Goal: Information Seeking & Learning: Learn about a topic

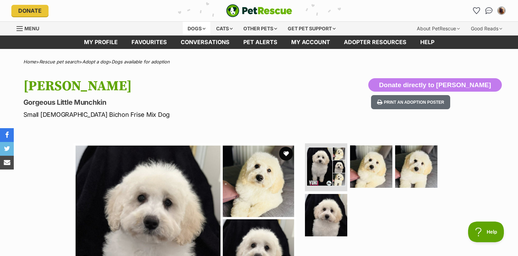
click at [192, 26] on div "Dogs" at bounding box center [197, 29] width 28 height 14
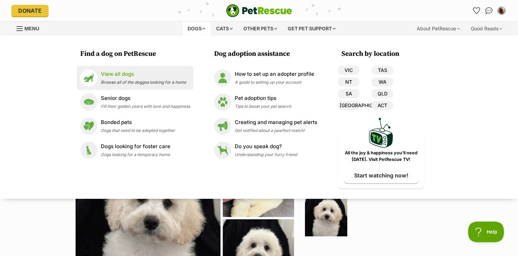
click at [123, 78] on div "View all dogs Browse all of the doggos looking for a home" at bounding box center [143, 77] width 85 height 15
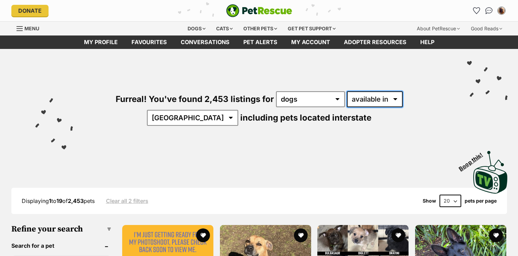
click at [347, 104] on select "available in located in" at bounding box center [375, 99] width 56 height 16
select select "disabled"
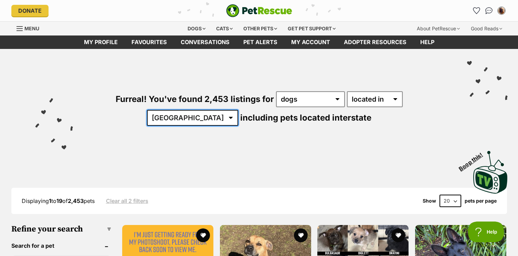
click at [238, 110] on select "Australia ACT NSW NT QLD SA TAS VIC WA" at bounding box center [192, 118] width 91 height 16
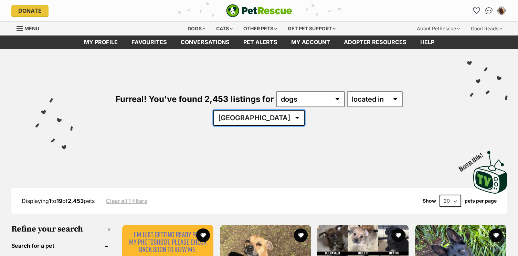
click at [305, 110] on select "Australia ACT NSW NT QLD SA TAS VIC WA" at bounding box center [259, 118] width 91 height 16
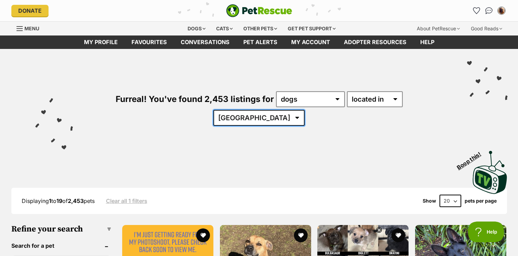
select select "VIC"
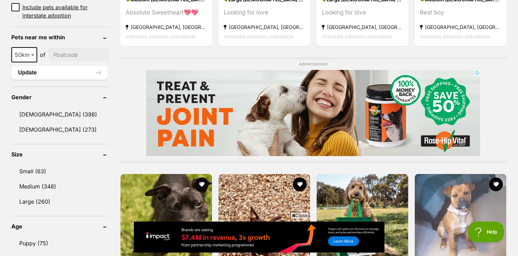
scroll to position [509, 0]
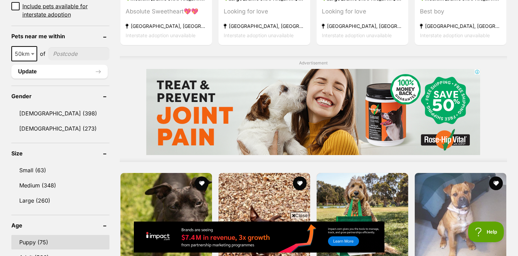
click at [31, 235] on link "Puppy (75)" at bounding box center [60, 242] width 98 height 14
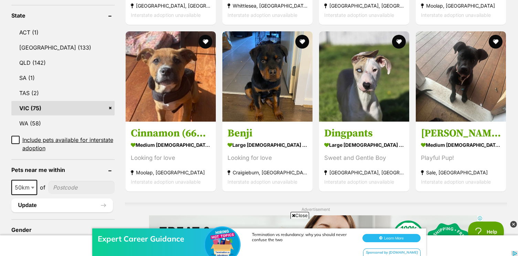
scroll to position [361, 0]
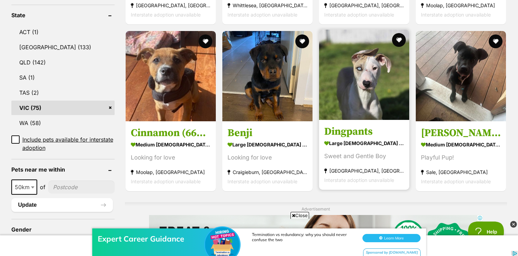
click at [361, 95] on img at bounding box center [364, 75] width 90 height 90
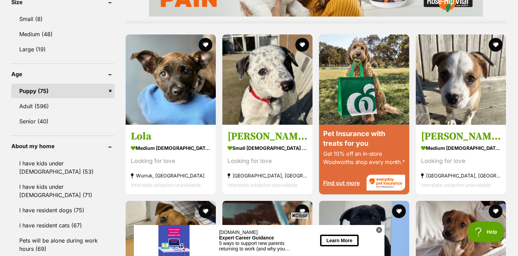
scroll to position [646, 0]
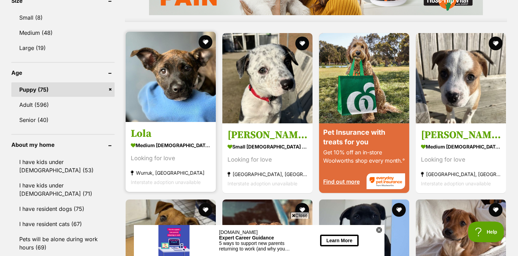
click at [173, 81] on img at bounding box center [171, 77] width 90 height 90
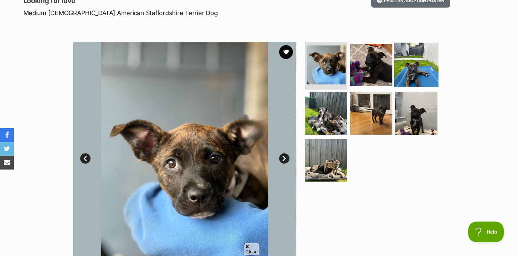
click at [405, 67] on img at bounding box center [416, 64] width 44 height 44
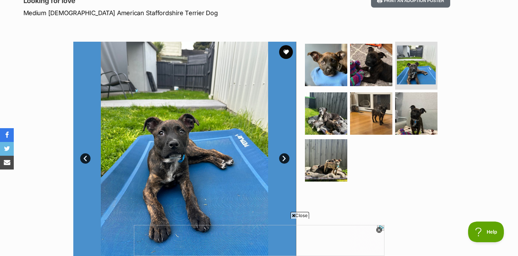
click at [283, 160] on link "Next" at bounding box center [284, 158] width 10 height 10
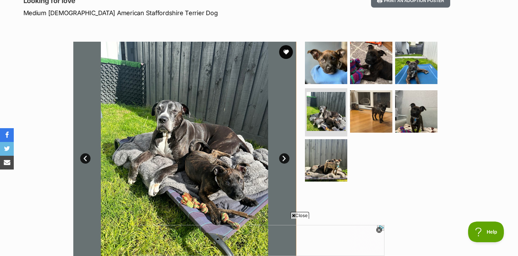
click at [283, 159] on link "Next" at bounding box center [284, 158] width 10 height 10
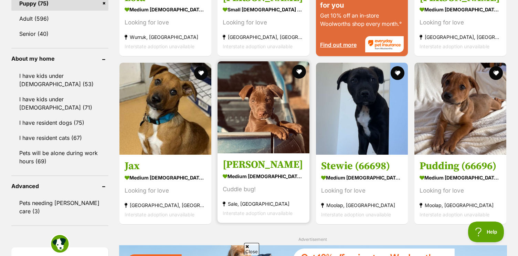
scroll to position [733, 0]
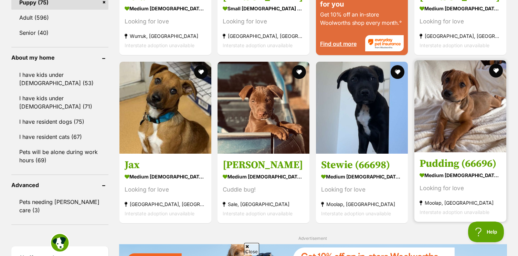
click at [463, 120] on img at bounding box center [461, 106] width 92 height 92
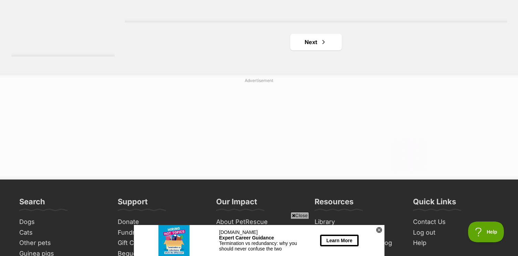
scroll to position [1341, 0]
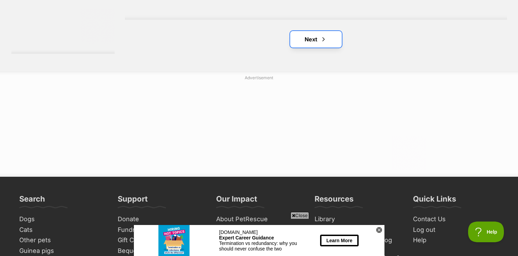
click at [314, 43] on link "Next" at bounding box center [316, 39] width 52 height 17
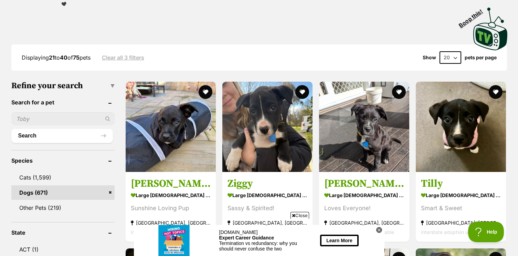
scroll to position [143, 0]
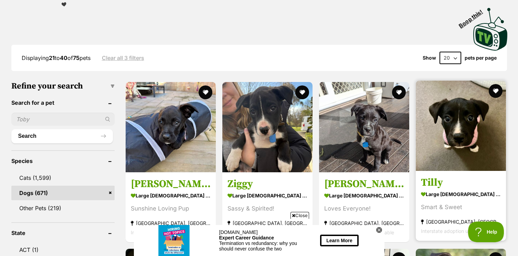
click at [454, 116] on img at bounding box center [461, 126] width 90 height 90
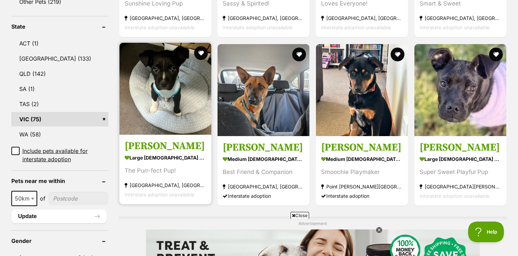
click at [161, 80] on img at bounding box center [165, 89] width 92 height 92
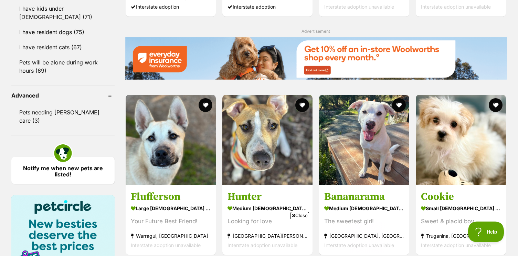
scroll to position [825, 0]
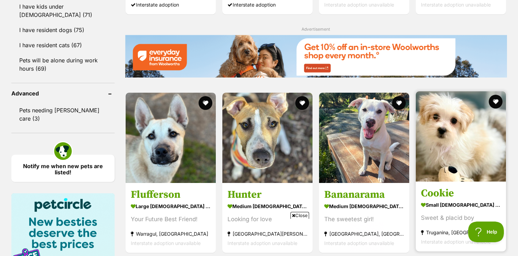
click at [445, 134] on img at bounding box center [461, 136] width 90 height 90
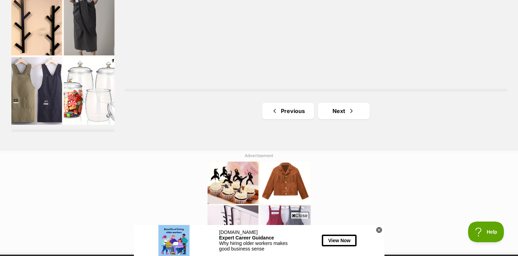
scroll to position [1250, 0]
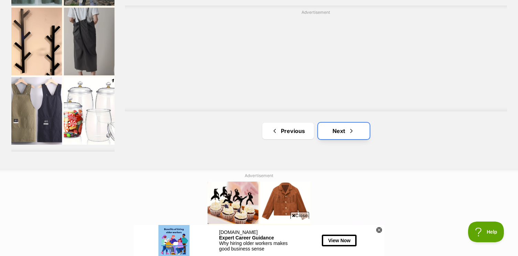
click at [345, 125] on link "Next" at bounding box center [344, 131] width 52 height 17
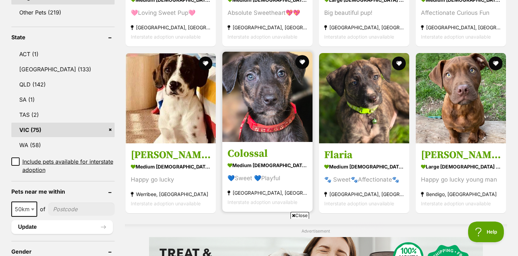
click at [277, 103] on img at bounding box center [267, 97] width 90 height 90
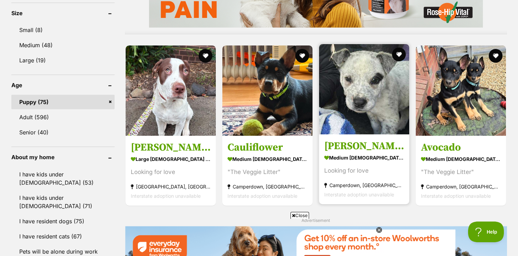
scroll to position [641, 0]
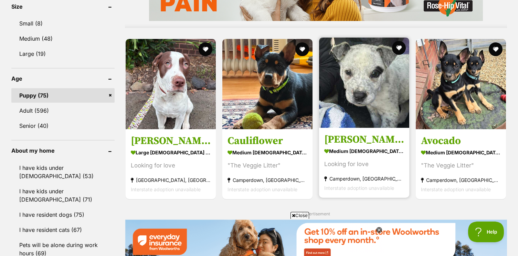
click at [371, 117] on img at bounding box center [364, 83] width 90 height 90
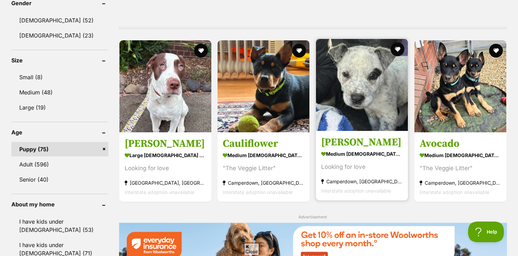
scroll to position [584, 0]
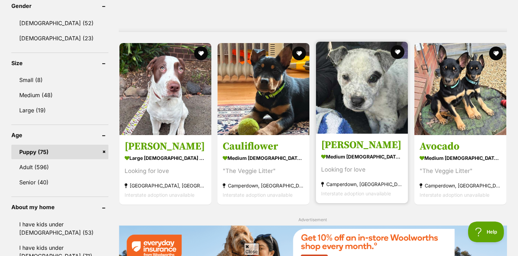
click at [364, 66] on img at bounding box center [362, 88] width 92 height 92
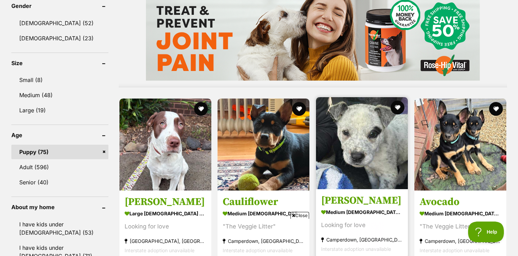
scroll to position [0, 0]
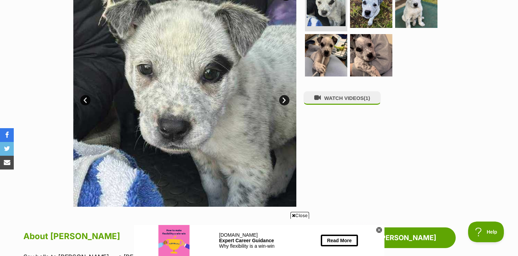
click at [285, 100] on link "Next" at bounding box center [284, 100] width 10 height 10
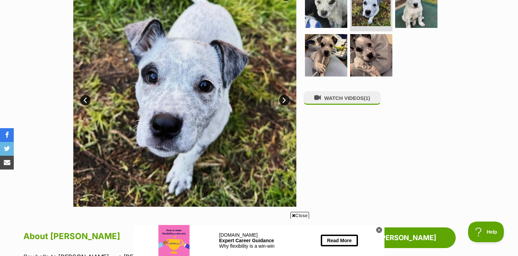
click at [285, 100] on link "Next" at bounding box center [284, 100] width 10 height 10
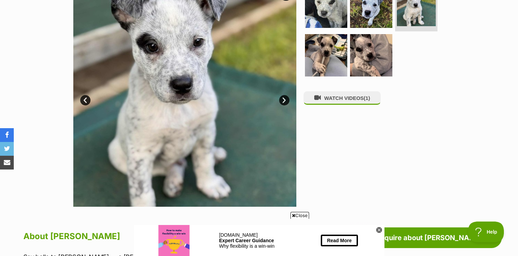
click at [285, 100] on link "Next" at bounding box center [284, 100] width 10 height 10
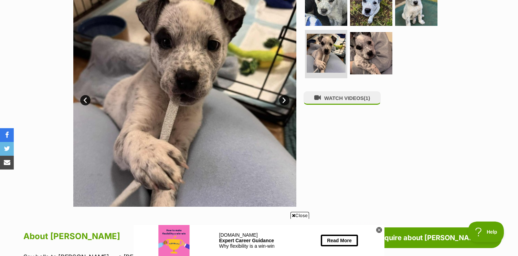
click at [285, 100] on link "Next" at bounding box center [284, 100] width 10 height 10
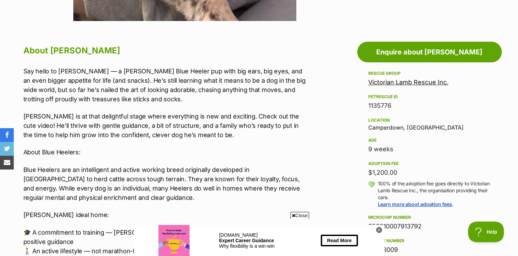
scroll to position [346, 0]
click at [211, 109] on div "Say hello to Winston — a young Blue Heeler pup with big ears, big eyes, and an …" at bounding box center [165, 210] width 284 height 289
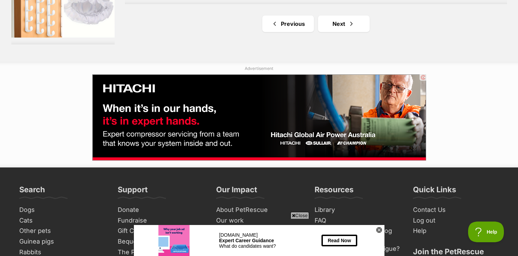
scroll to position [1357, 0]
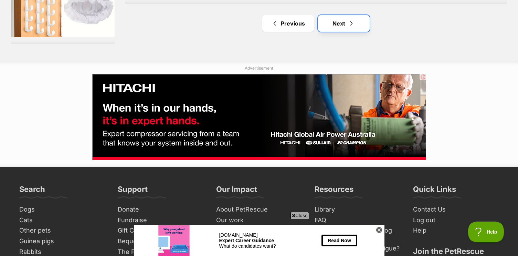
click at [341, 23] on link "Next" at bounding box center [344, 23] width 52 height 17
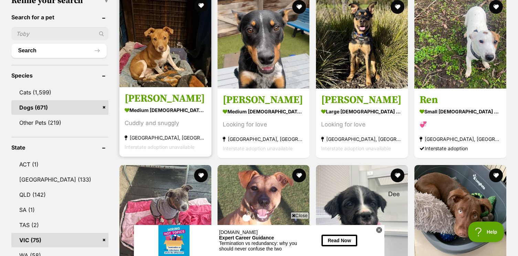
click at [175, 44] on img at bounding box center [165, 41] width 92 height 92
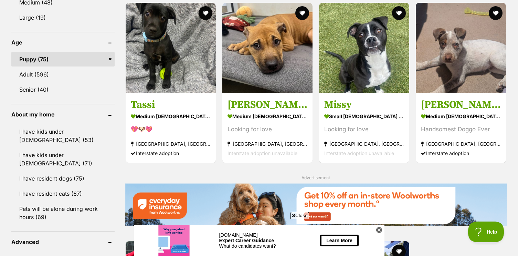
scroll to position [680, 0]
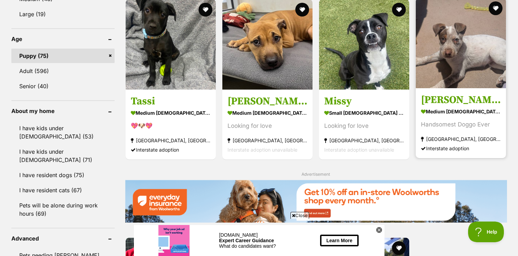
click at [463, 58] on img at bounding box center [461, 43] width 90 height 90
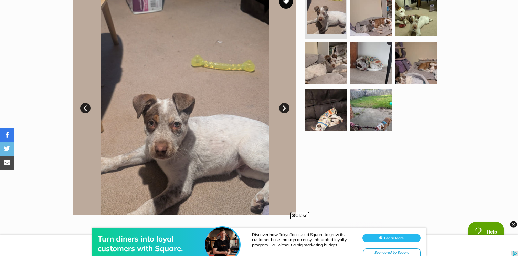
click at [285, 107] on link "Next" at bounding box center [284, 108] width 10 height 10
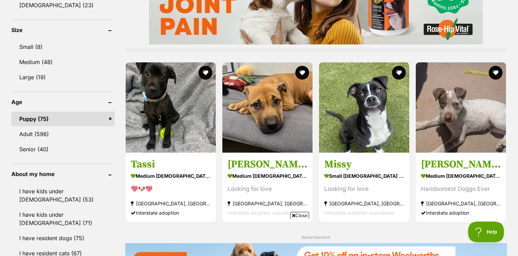
scroll to position [616, 0]
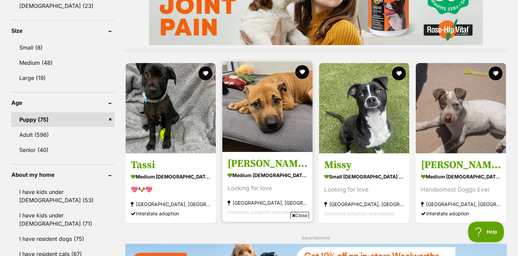
click at [273, 113] on img at bounding box center [267, 107] width 90 height 90
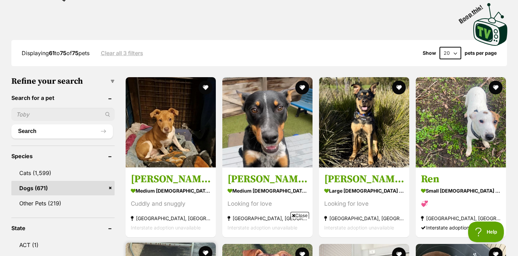
scroll to position [146, 0]
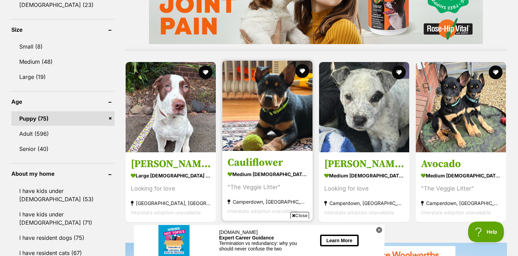
scroll to position [617, 0]
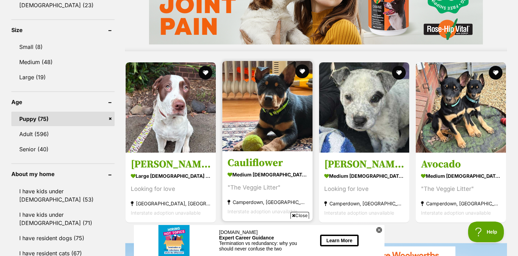
click at [269, 129] on img at bounding box center [267, 106] width 90 height 90
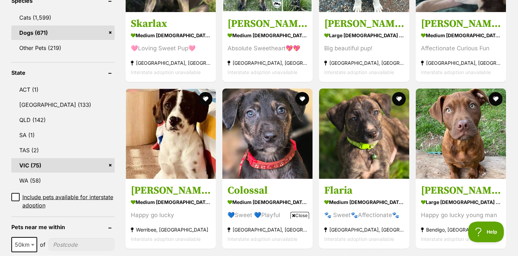
scroll to position [300, 0]
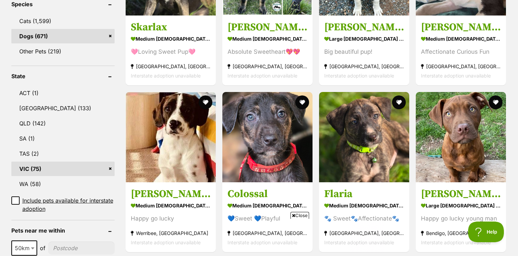
click at [13, 201] on icon at bounding box center [15, 200] width 5 height 5
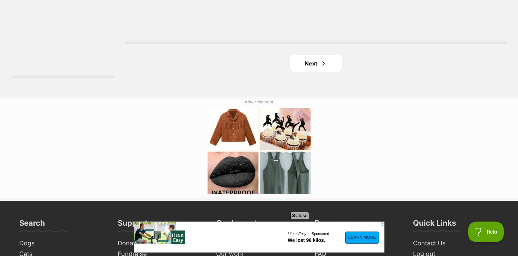
scroll to position [1318, 0]
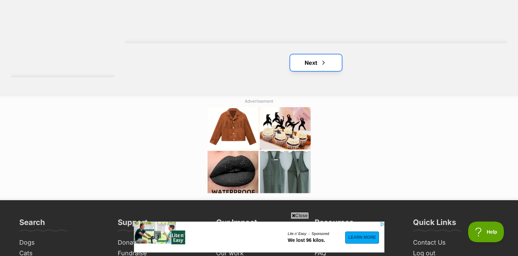
click at [302, 59] on link "Next" at bounding box center [316, 62] width 52 height 17
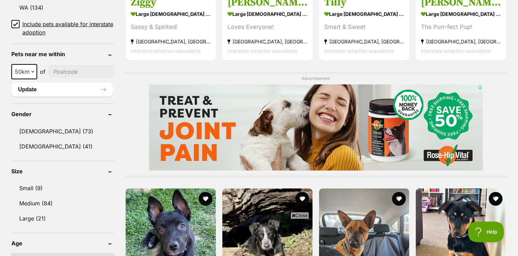
scroll to position [561, 0]
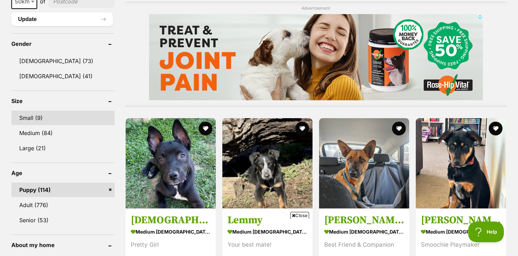
click at [33, 116] on link "Small (9)" at bounding box center [62, 118] width 103 height 14
